Goal: Information Seeking & Learning: Learn about a topic

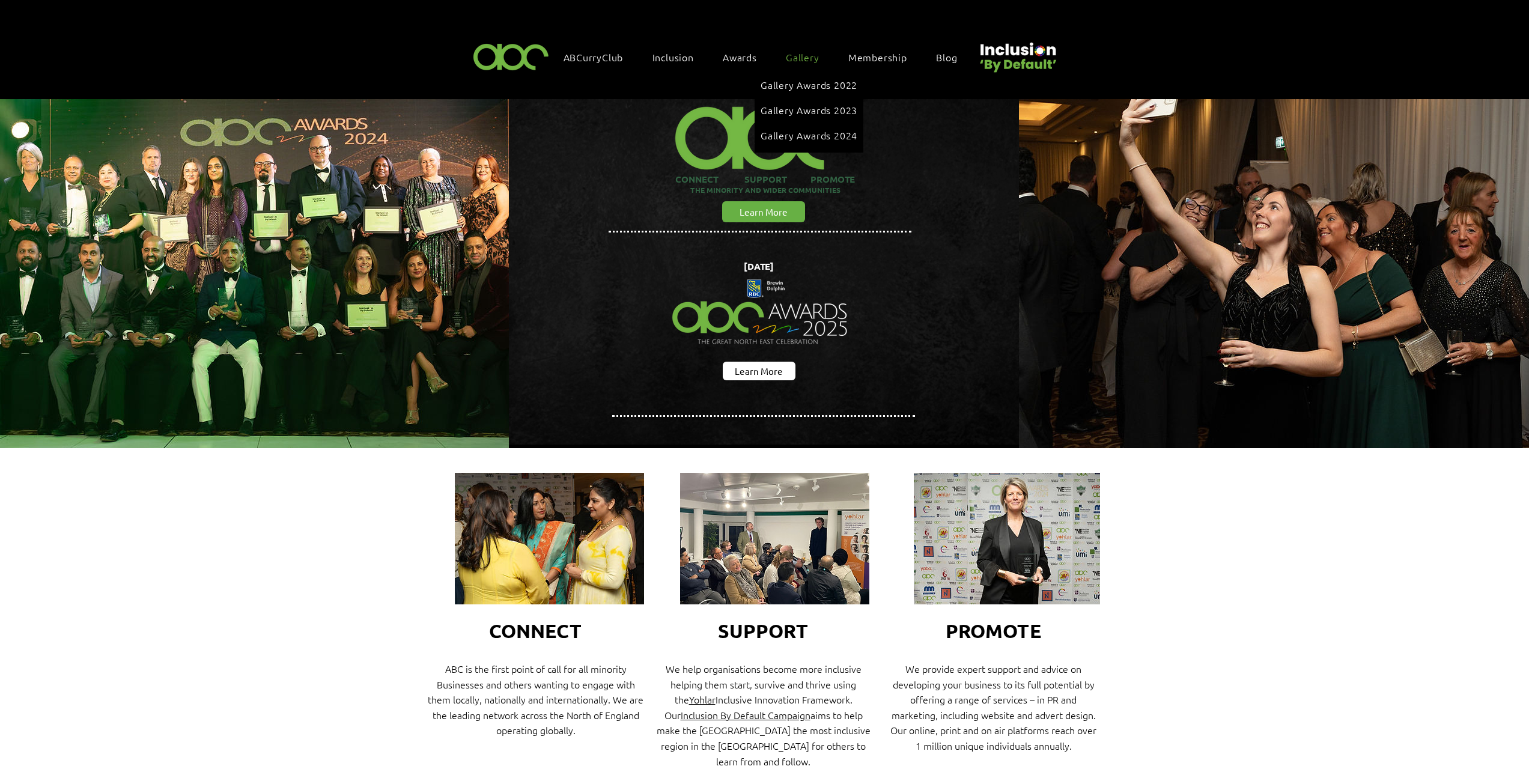
click at [802, 52] on span "Gallery" at bounding box center [802, 57] width 33 height 13
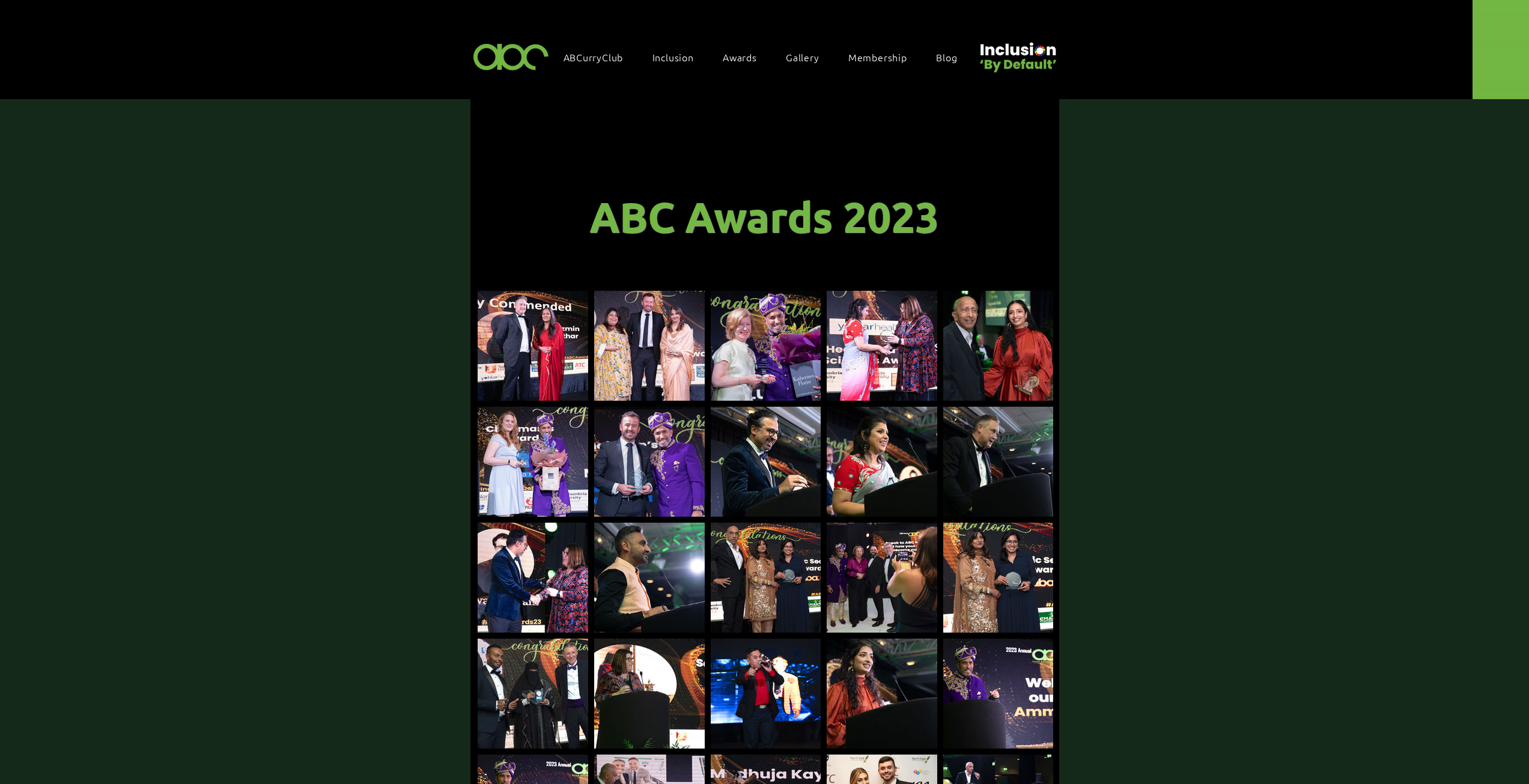
click at [737, 56] on span "Awards" at bounding box center [740, 57] width 34 height 13
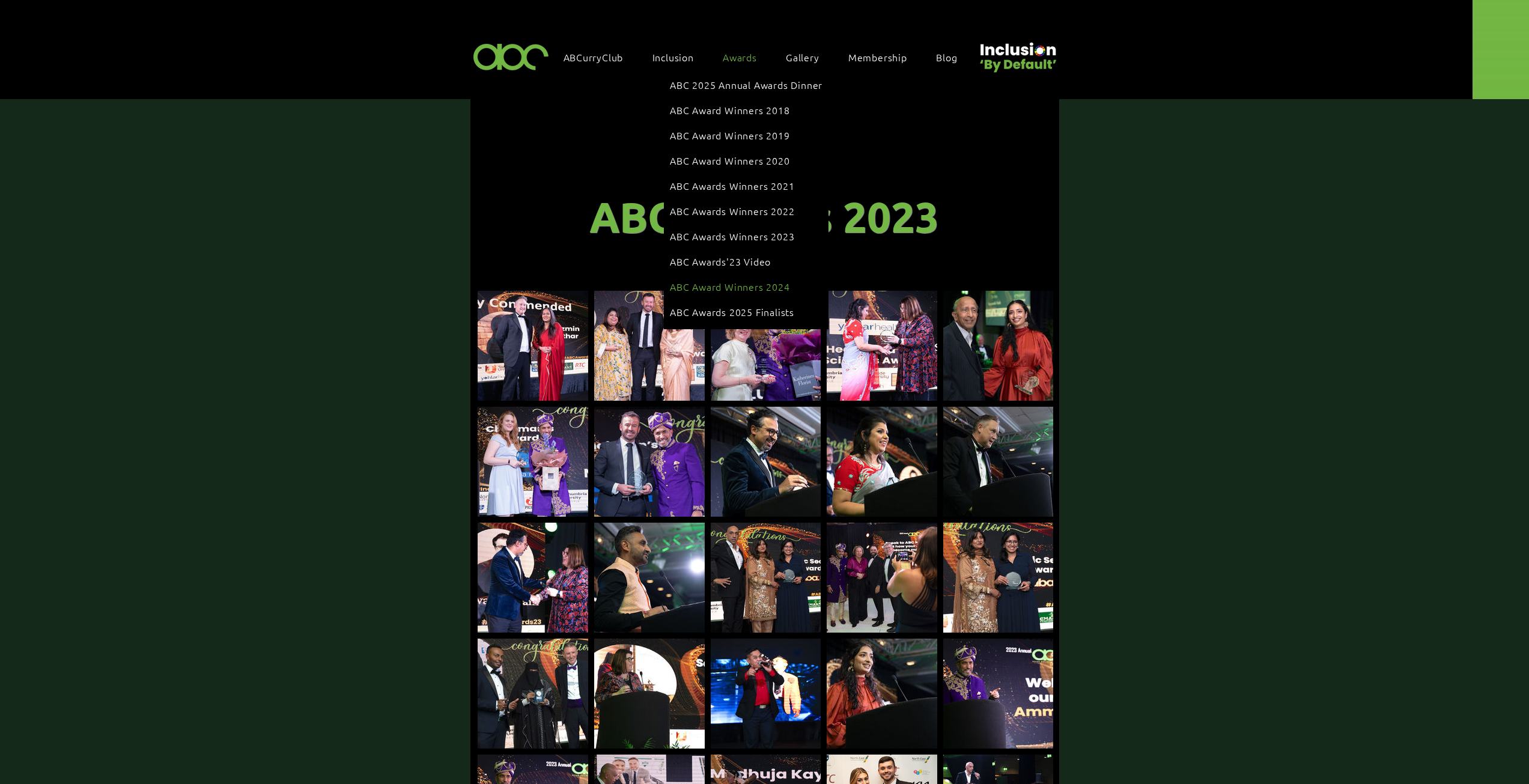
click at [740, 280] on span "ABC Award Winners 2024" at bounding box center [730, 286] width 120 height 13
click at [764, 230] on span "ABC Awards Winners 2023" at bounding box center [732, 236] width 124 height 13
click at [739, 205] on span "ABC Awards Winners 2022" at bounding box center [732, 211] width 124 height 13
click at [742, 179] on span "ABC Awards Winners 2021" at bounding box center [732, 186] width 124 height 13
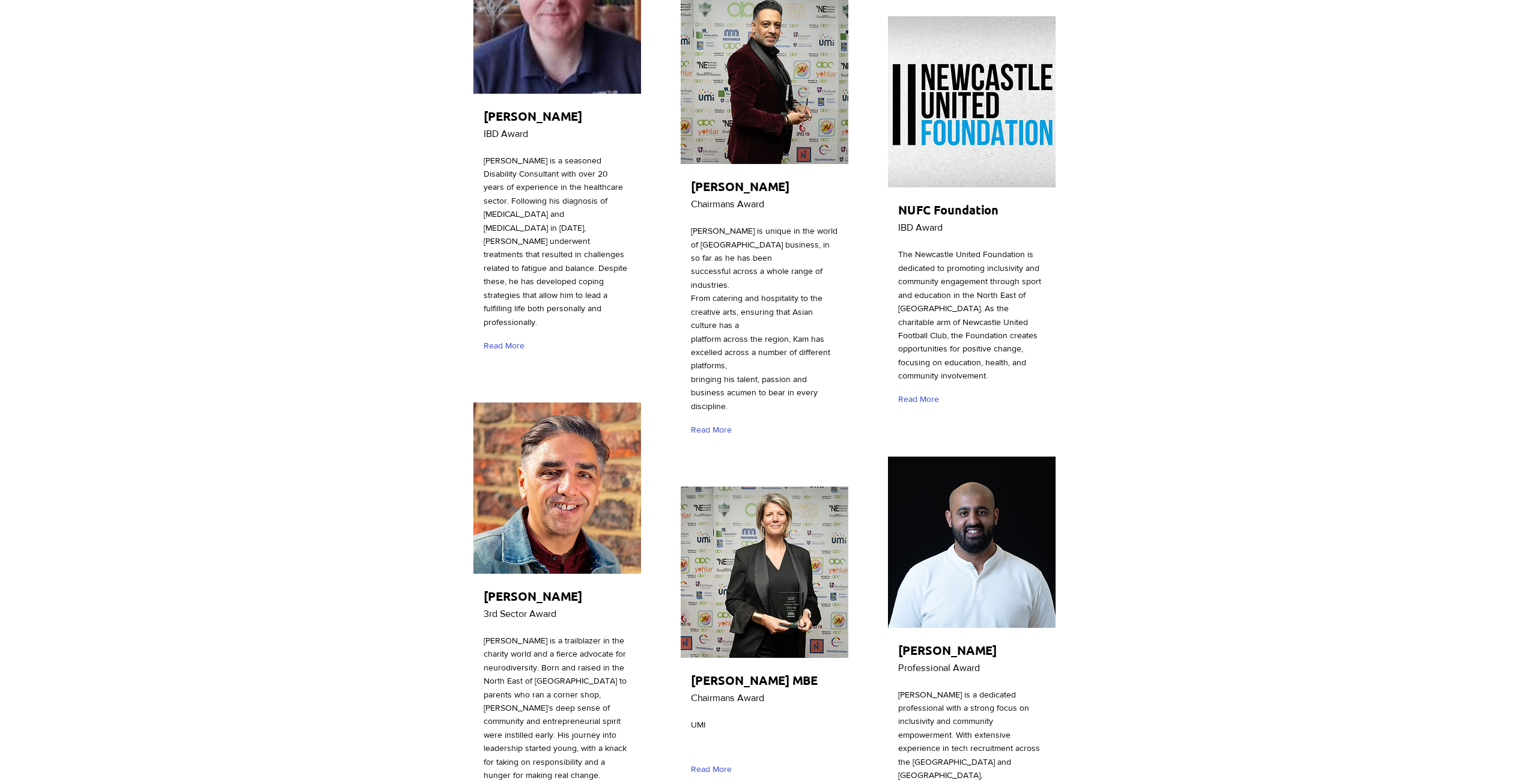
scroll to position [1682, 0]
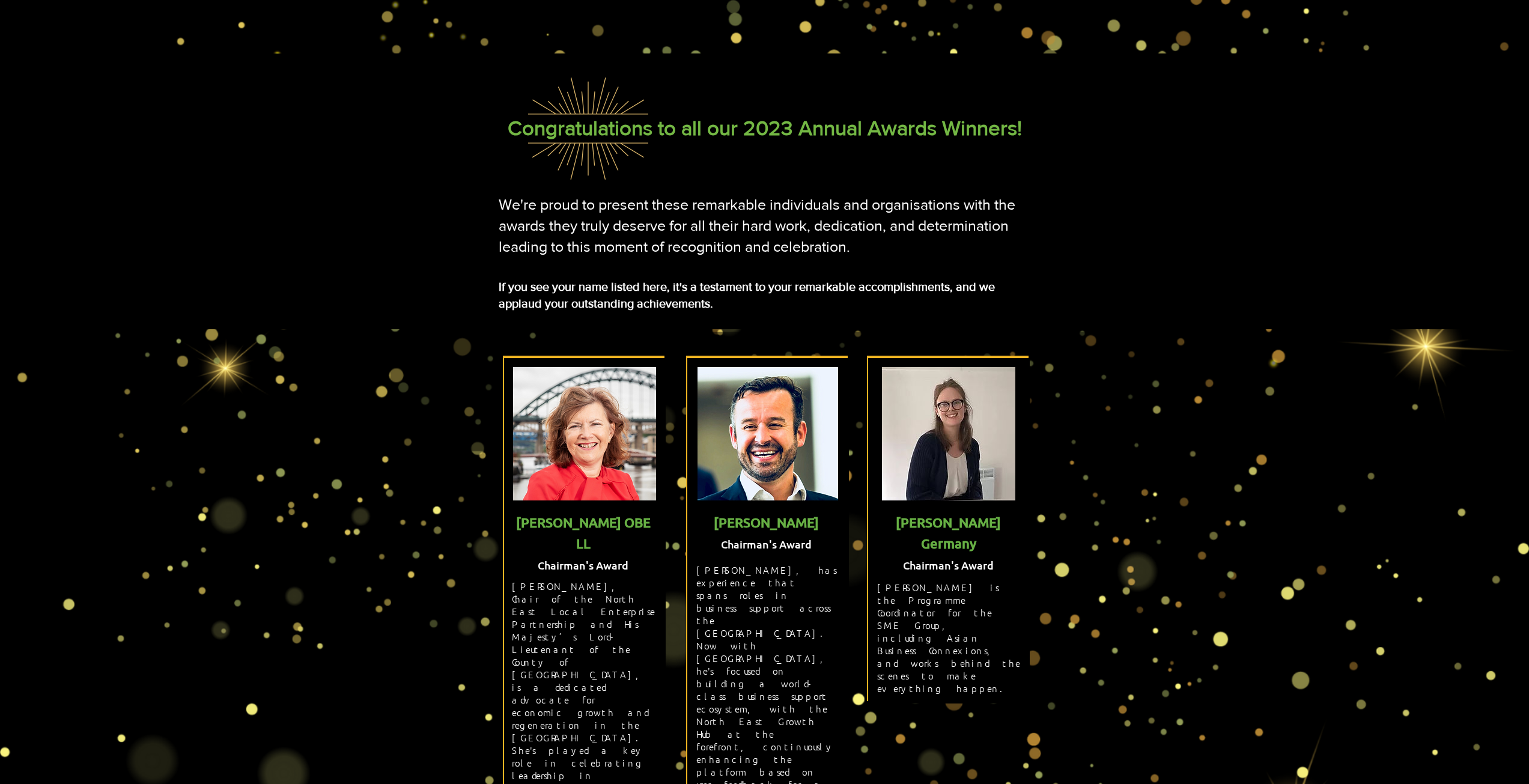
scroll to position [360, 0]
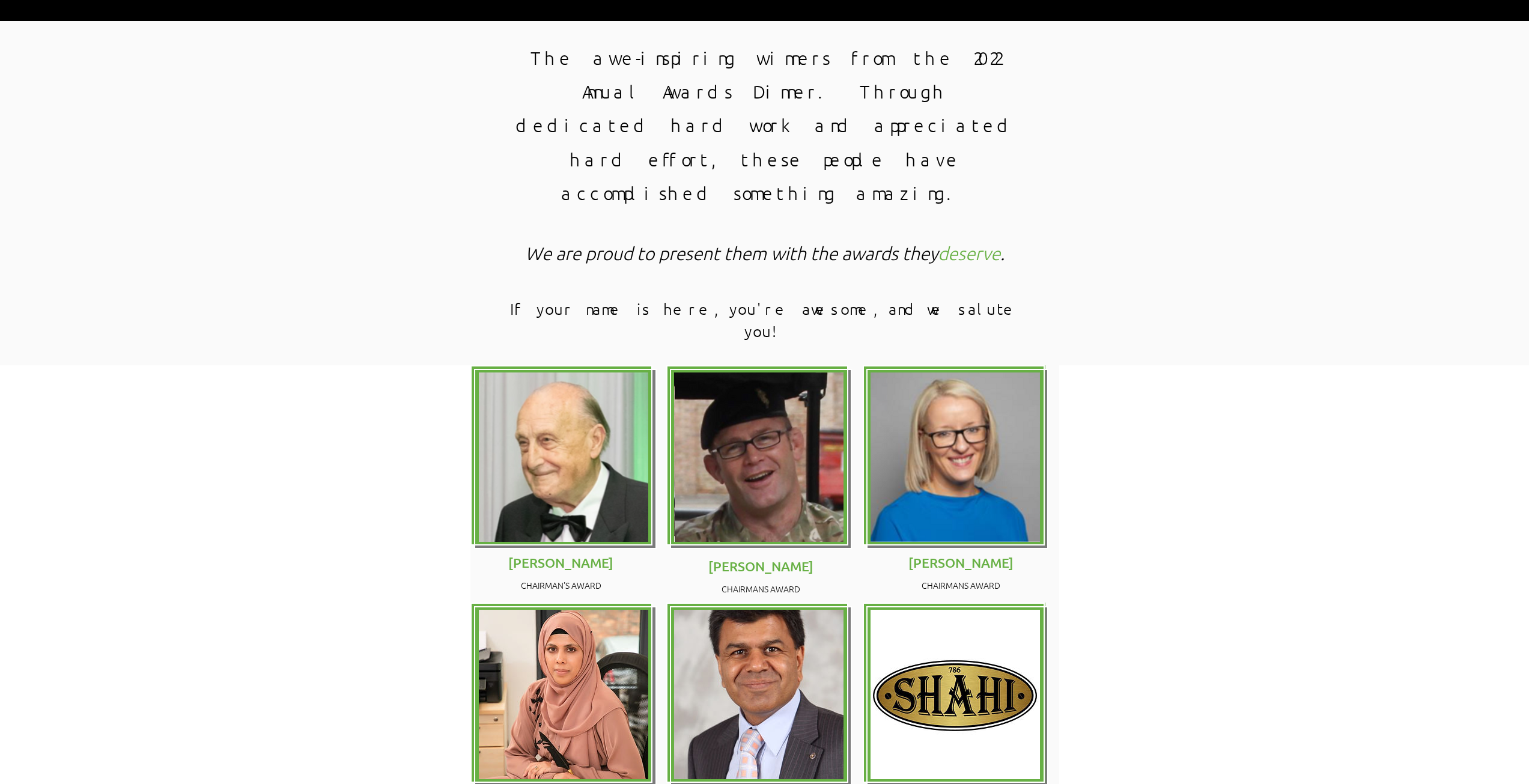
scroll to position [480, 0]
